Goal: Information Seeking & Learning: Learn about a topic

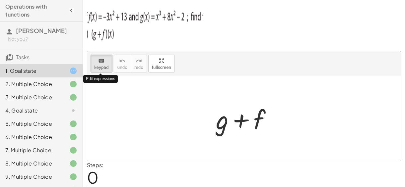
drag, startPoint x: 108, startPoint y: 62, endPoint x: 115, endPoint y: 83, distance: 22.2
click at [115, 76] on div "keyboard keypad undo undo redo redo fullscreen Edit expressions" at bounding box center [243, 63] width 313 height 25
drag, startPoint x: 270, startPoint y: 142, endPoint x: 227, endPoint y: 129, distance: 44.3
click at [266, 142] on div at bounding box center [243, 118] width 313 height 85
click at [227, 128] on div at bounding box center [222, 119] width 13 height 31
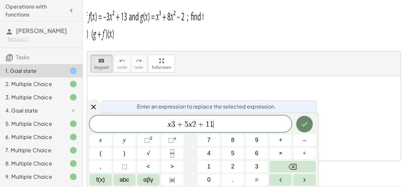
click at [305, 125] on icon "Done" at bounding box center [304, 124] width 6 height 4
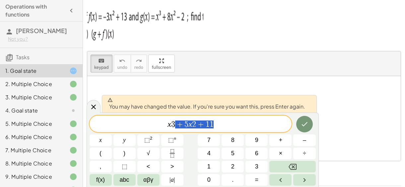
drag, startPoint x: 174, startPoint y: 128, endPoint x: 216, endPoint y: 124, distance: 42.3
click at [216, 124] on span "x 3 + 5 x 2 + 1 1" at bounding box center [190, 124] width 202 height 9
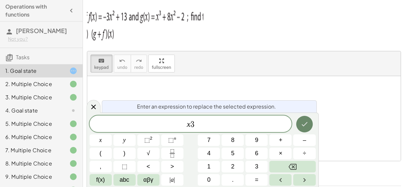
click at [304, 119] on button "Done" at bounding box center [304, 124] width 17 height 17
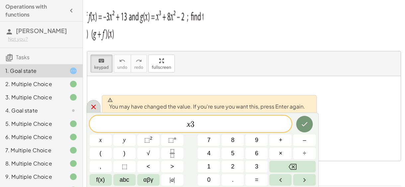
click at [99, 106] on div at bounding box center [94, 106] width 14 height 13
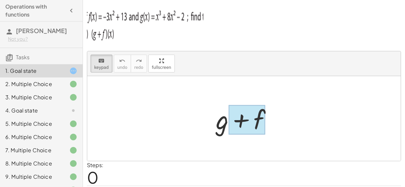
click at [246, 121] on div at bounding box center [246, 119] width 37 height 29
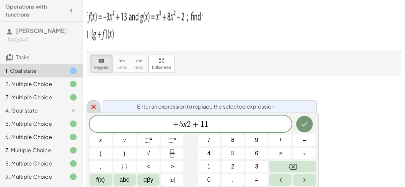
click at [92, 107] on icon at bounding box center [93, 107] width 8 height 8
click at [193, 121] on span "g ​" at bounding box center [190, 124] width 202 height 9
click at [99, 149] on button "(" at bounding box center [100, 154] width 22 height 12
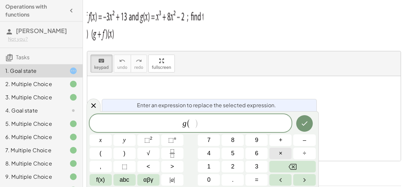
click at [280, 153] on span "×" at bounding box center [281, 153] width 4 height 9
click at [290, 172] on button "Backspace" at bounding box center [292, 167] width 46 height 12
click at [277, 153] on button "×" at bounding box center [280, 154] width 22 height 12
click at [290, 168] on icon "Backspace" at bounding box center [292, 167] width 8 height 6
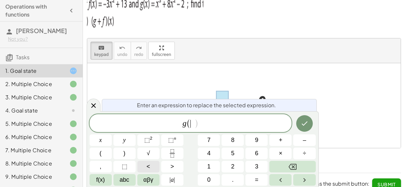
scroll to position [20, 0]
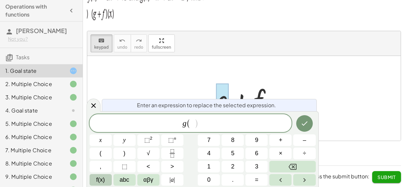
click at [102, 181] on span "f(x)" at bounding box center [100, 180] width 9 height 9
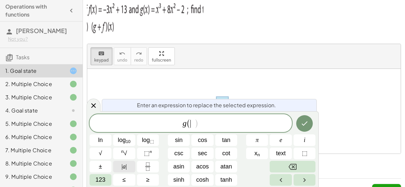
scroll to position [0, 0]
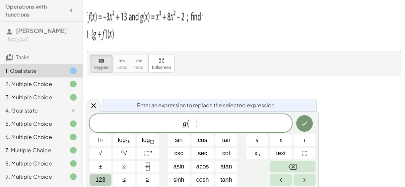
click at [102, 179] on span "123" at bounding box center [100, 180] width 10 height 9
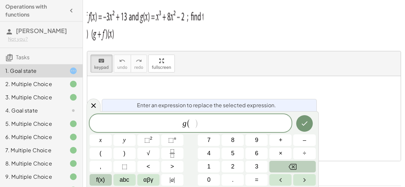
click at [99, 183] on span "f(x)" at bounding box center [100, 180] width 9 height 9
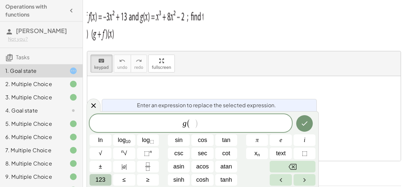
click at [99, 181] on span "123" at bounding box center [100, 180] width 10 height 9
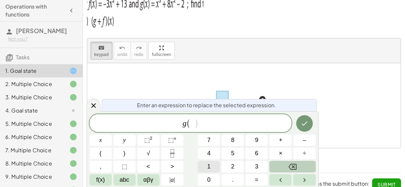
scroll to position [20, 0]
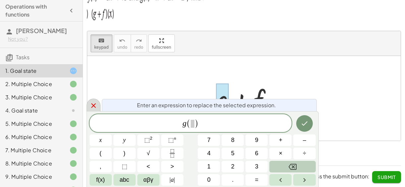
click at [92, 106] on icon at bounding box center [93, 105] width 5 height 5
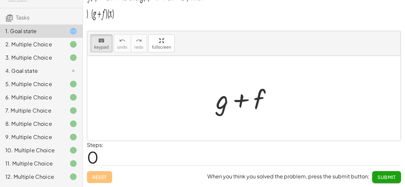
scroll to position [66, 0]
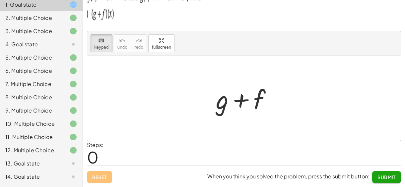
click at [49, 41] on div "4. Goal state" at bounding box center [31, 44] width 53 height 8
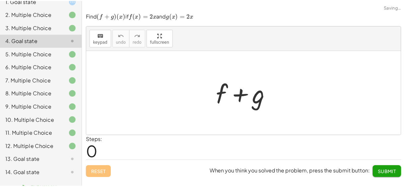
scroll to position [83, 0]
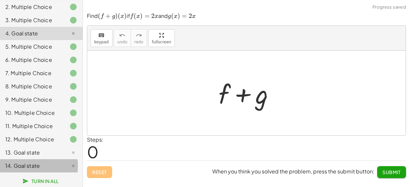
click at [37, 166] on div "14. Goal state" at bounding box center [31, 166] width 53 height 8
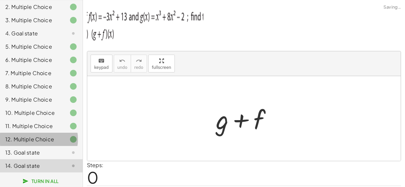
click at [42, 143] on div "12. Multiple Choice" at bounding box center [31, 140] width 53 height 8
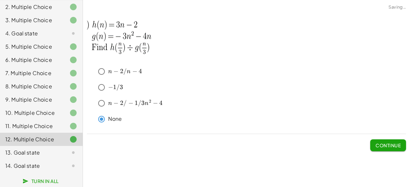
click at [379, 156] on div "keyboard keypad undo undo redo redo fullscreen + g + f × Steps: 0 Reset When yo…" at bounding box center [246, 93] width 327 height 187
click at [384, 144] on span "Continue" at bounding box center [387, 146] width 25 height 6
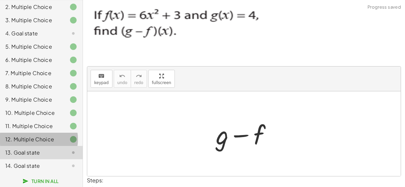
click at [41, 138] on div "12. Multiple Choice" at bounding box center [31, 140] width 53 height 8
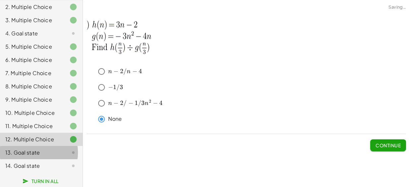
click at [38, 149] on div "13. Goal state" at bounding box center [31, 153] width 53 height 8
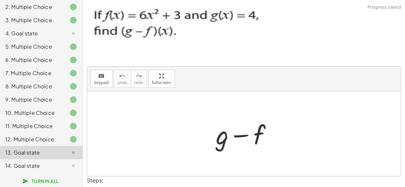
click at [221, 141] on div at bounding box center [246, 134] width 68 height 34
click at [241, 134] on div at bounding box center [246, 134] width 68 height 34
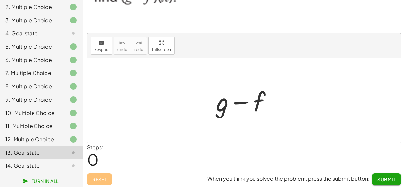
click at [226, 104] on div at bounding box center [246, 101] width 68 height 34
click at [219, 104] on div at bounding box center [246, 101] width 68 height 34
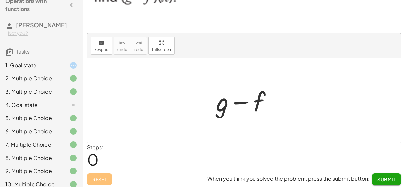
scroll to position [0, 0]
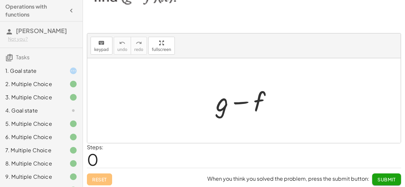
click at [32, 74] on div "1. Goal state" at bounding box center [31, 71] width 53 height 8
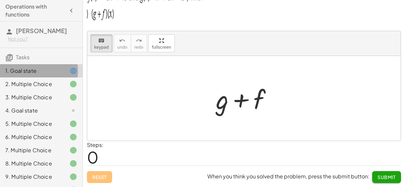
scroll to position [20, 0]
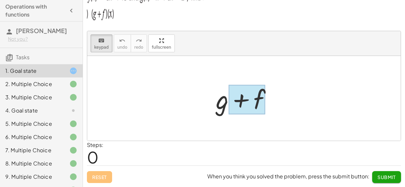
click at [238, 101] on div at bounding box center [246, 99] width 37 height 29
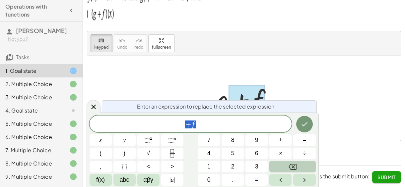
click at [222, 121] on span "+ f" at bounding box center [190, 124] width 202 height 9
click at [99, 153] on button "(" at bounding box center [100, 154] width 22 height 12
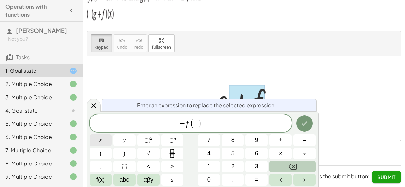
click at [99, 141] on span "x" at bounding box center [100, 140] width 3 height 9
click at [120, 156] on button ")" at bounding box center [124, 154] width 22 height 12
click at [308, 119] on button "Done" at bounding box center [304, 123] width 17 height 17
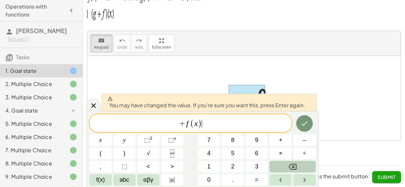
click at [231, 124] on span "+ f ( x ) ​" at bounding box center [190, 123] width 202 height 11
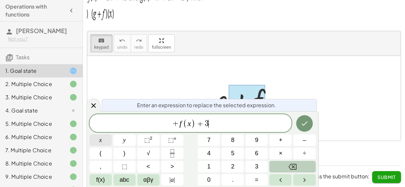
click at [103, 140] on button "x" at bounding box center [100, 141] width 22 height 12
click at [310, 122] on button "Done" at bounding box center [304, 123] width 17 height 17
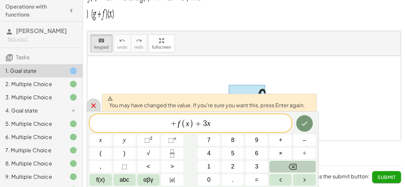
click at [98, 106] on div at bounding box center [94, 105] width 14 height 13
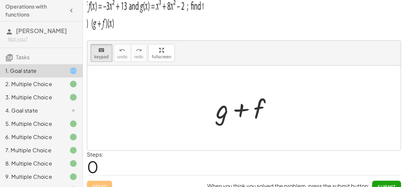
scroll to position [0, 0]
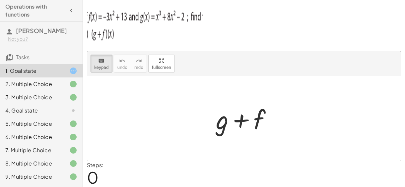
click at [370, 9] on p at bounding box center [244, 25] width 314 height 42
